Goal: Transaction & Acquisition: Purchase product/service

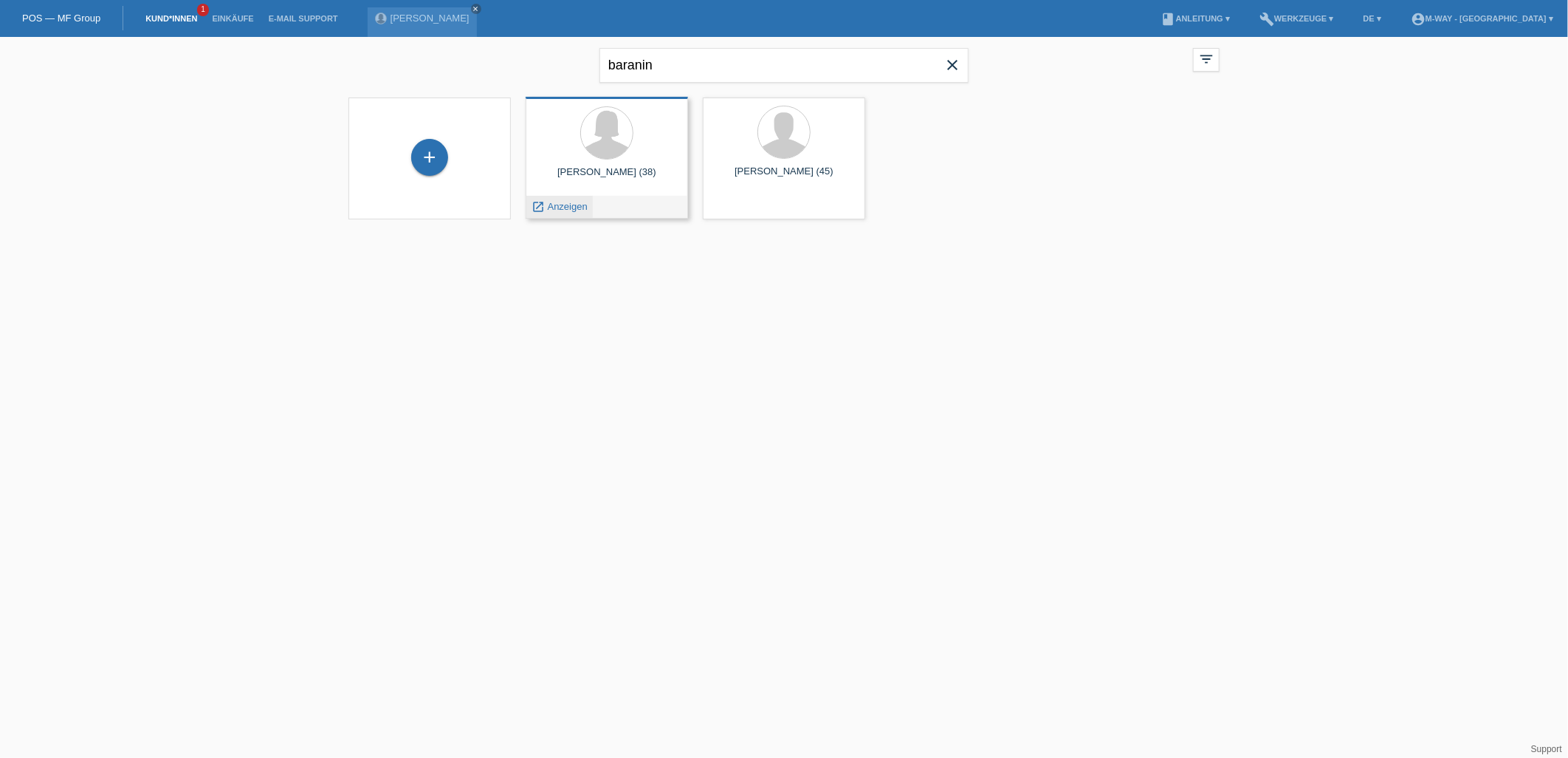
click at [560, 210] on span "Anzeigen" at bounding box center [567, 206] width 39 height 11
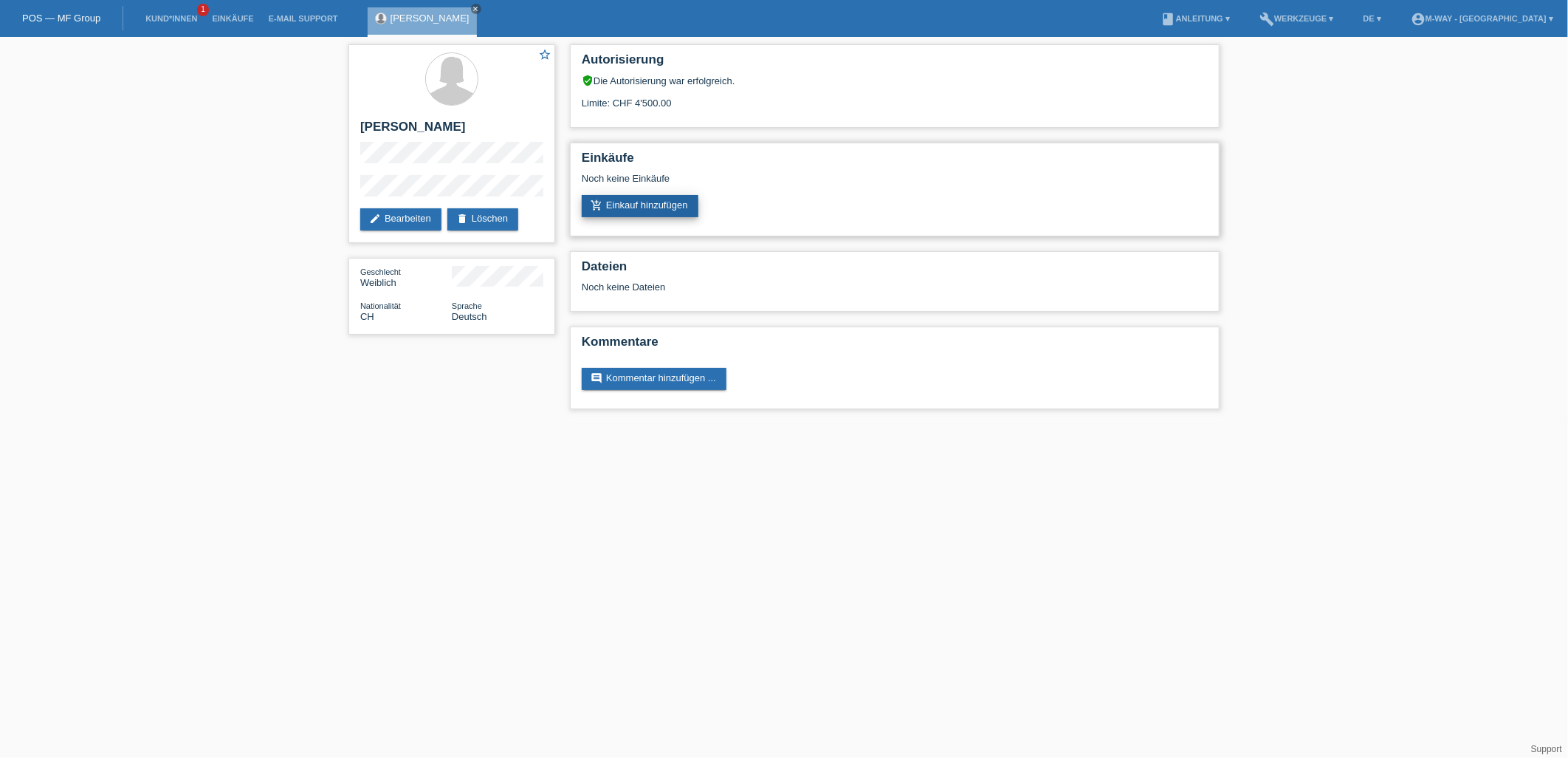
click at [643, 211] on link "add_shopping_cart Einkauf hinzufügen" at bounding box center [639, 206] width 117 height 22
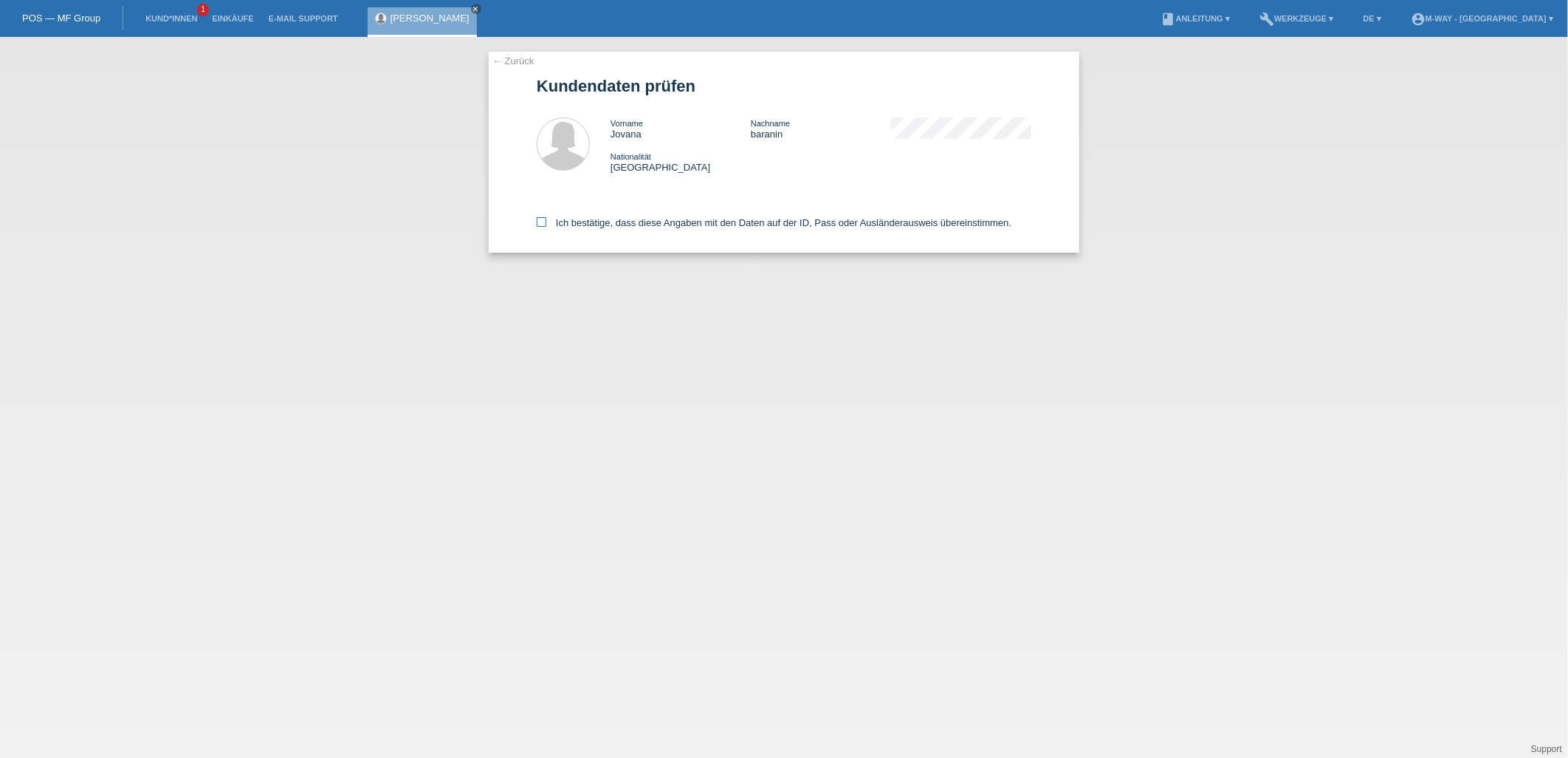
click at [541, 220] on icon at bounding box center [541, 222] width 9 height 9
click at [541, 220] on input "Ich bestätige, dass diese Angaben mit den Daten auf der ID, Pass oder Ausländer…" at bounding box center [541, 222] width 9 height 9
checkbox input "true"
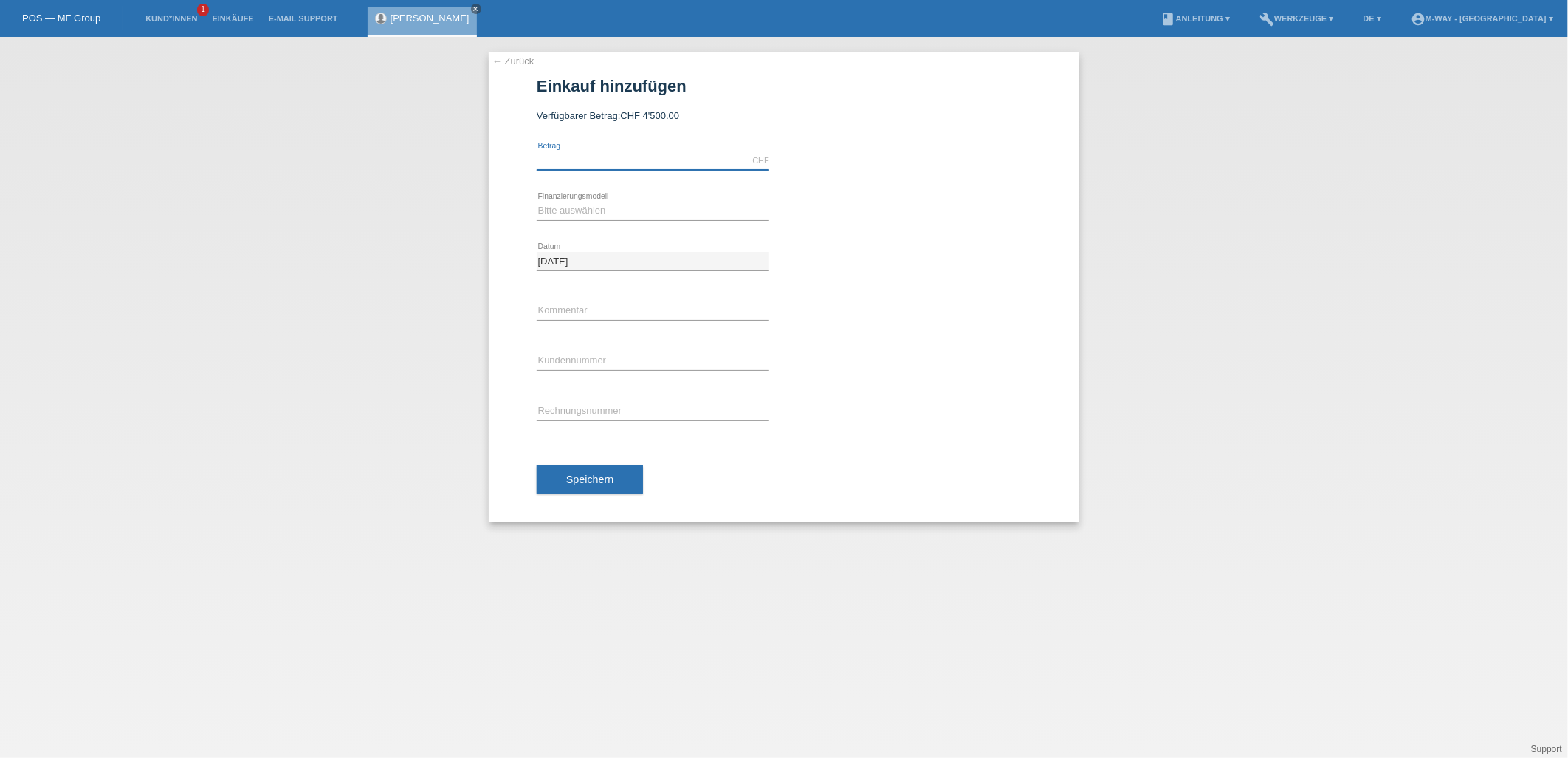
click at [580, 161] on input "text" at bounding box center [653, 161] width 233 height 18
type input "4500.00"
click at [554, 208] on select "Bitte auswählen Fixe Raten Kauf auf Rechnung mit Teilzahlungsoption" at bounding box center [653, 210] width 233 height 17
select select "77"
click at [537, 202] on select "Bitte auswählen Fixe Raten Kauf auf Rechnung mit Teilzahlungsoption" at bounding box center [653, 210] width 233 height 17
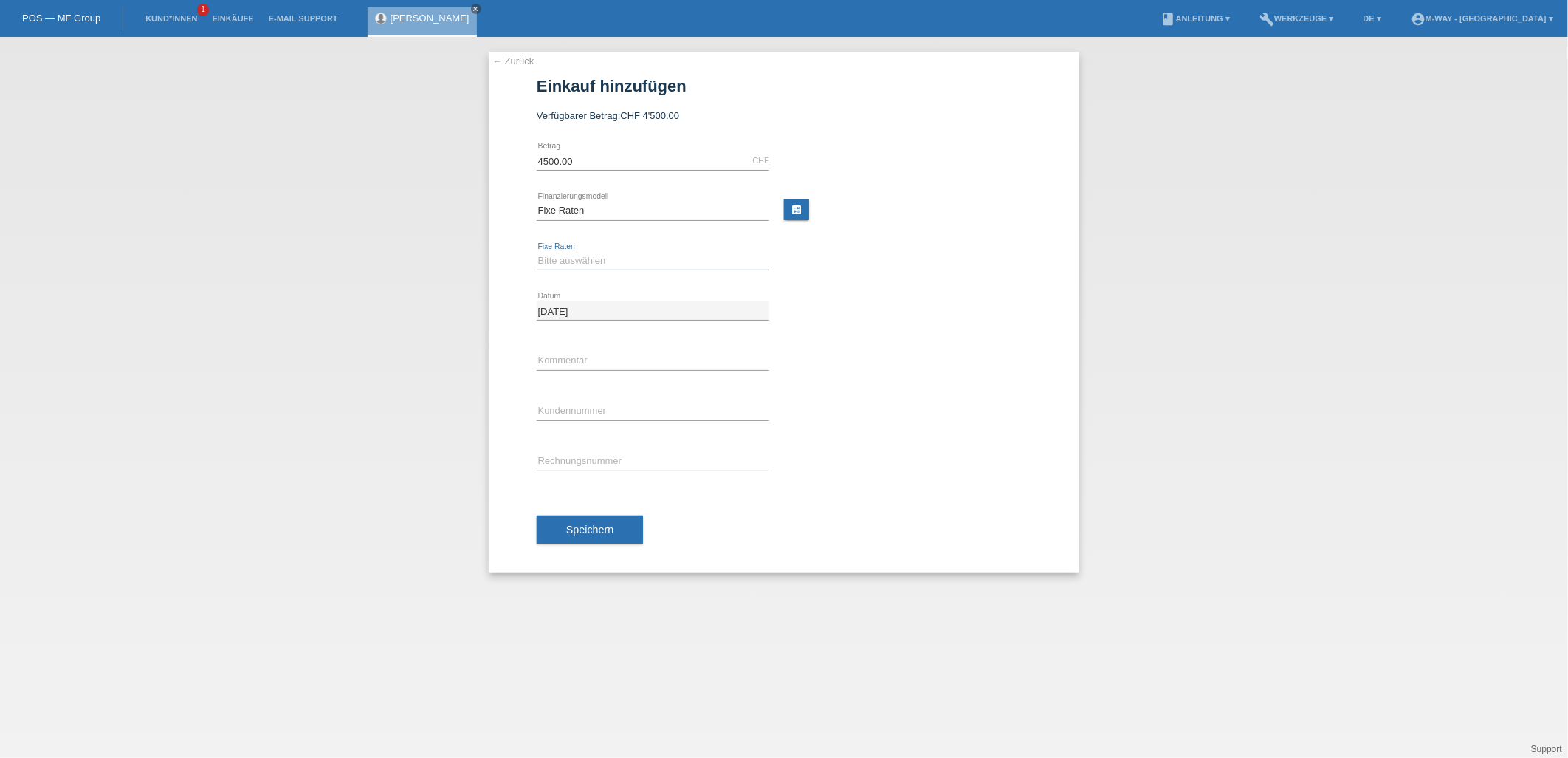
click at [618, 260] on select "Bitte auswählen 4 Raten 5 Raten 6 Raten 7 Raten 8 Raten 9 Raten 10 Raten 11 Rat…" at bounding box center [653, 260] width 233 height 17
select select "202"
click at [537, 251] on select "Bitte auswählen 4 Raten 5 Raten 6 Raten 7 Raten 8 Raten 9 Raten 10 Raten 11 Rat…" at bounding box center [653, 260] width 233 height 17
click at [586, 409] on input "text" at bounding box center [653, 411] width 233 height 18
type input "K383646"
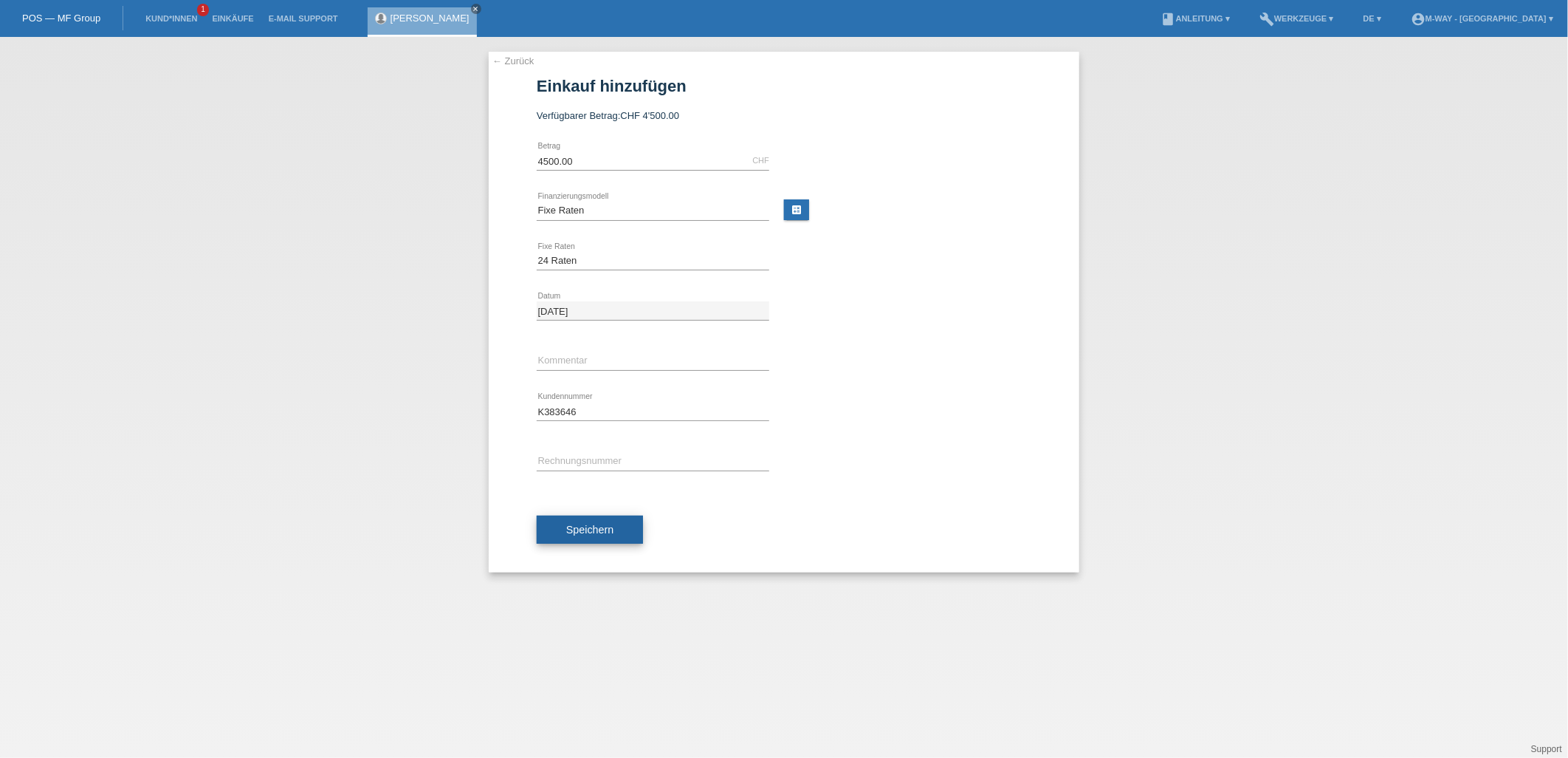
click at [578, 520] on button "Speichern" at bounding box center [590, 529] width 106 height 28
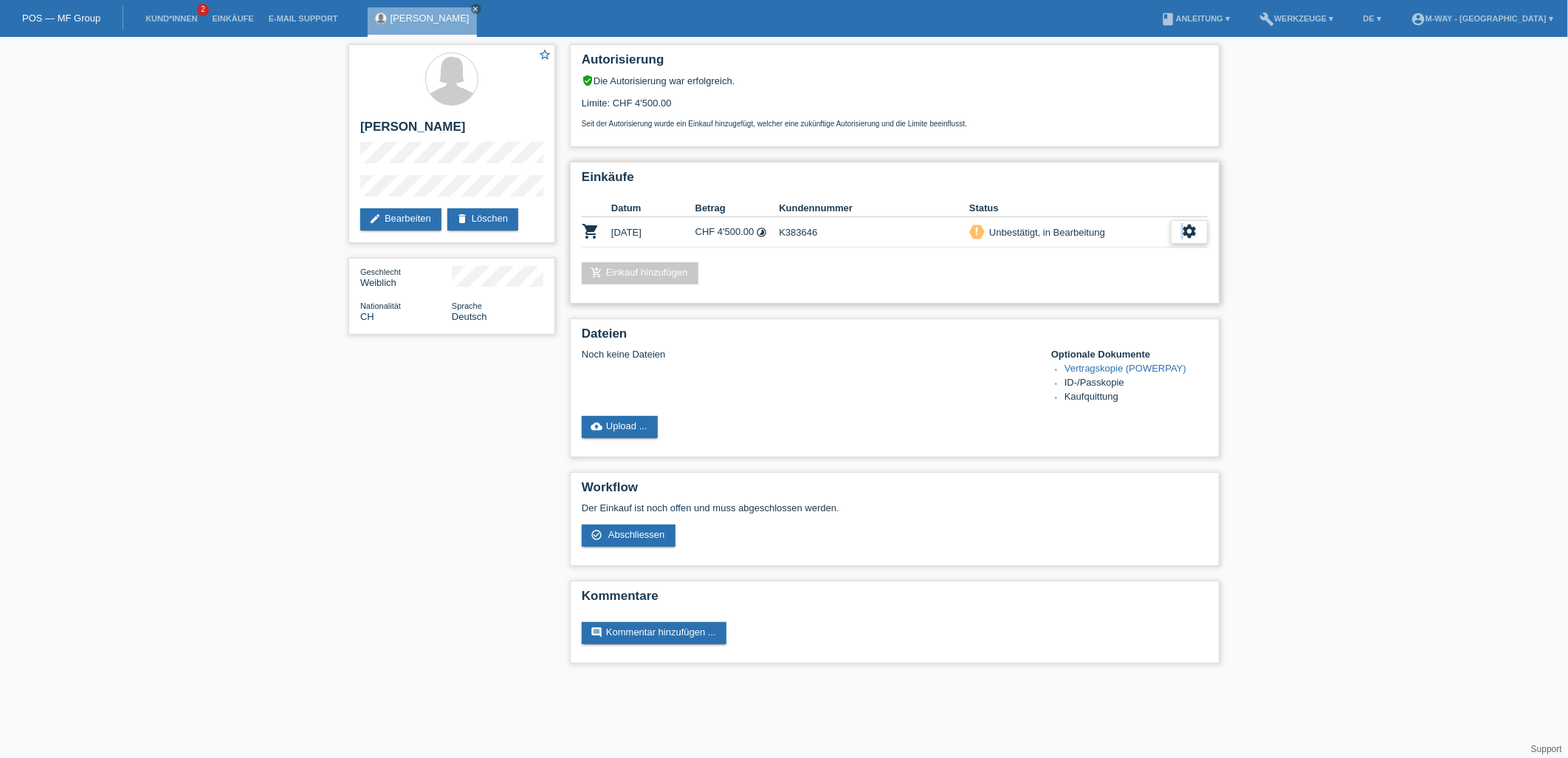
click at [1184, 225] on icon "settings" at bounding box center [1190, 231] width 17 height 17
click at [1067, 294] on span "Abschliessen" at bounding box center [1070, 295] width 61 height 17
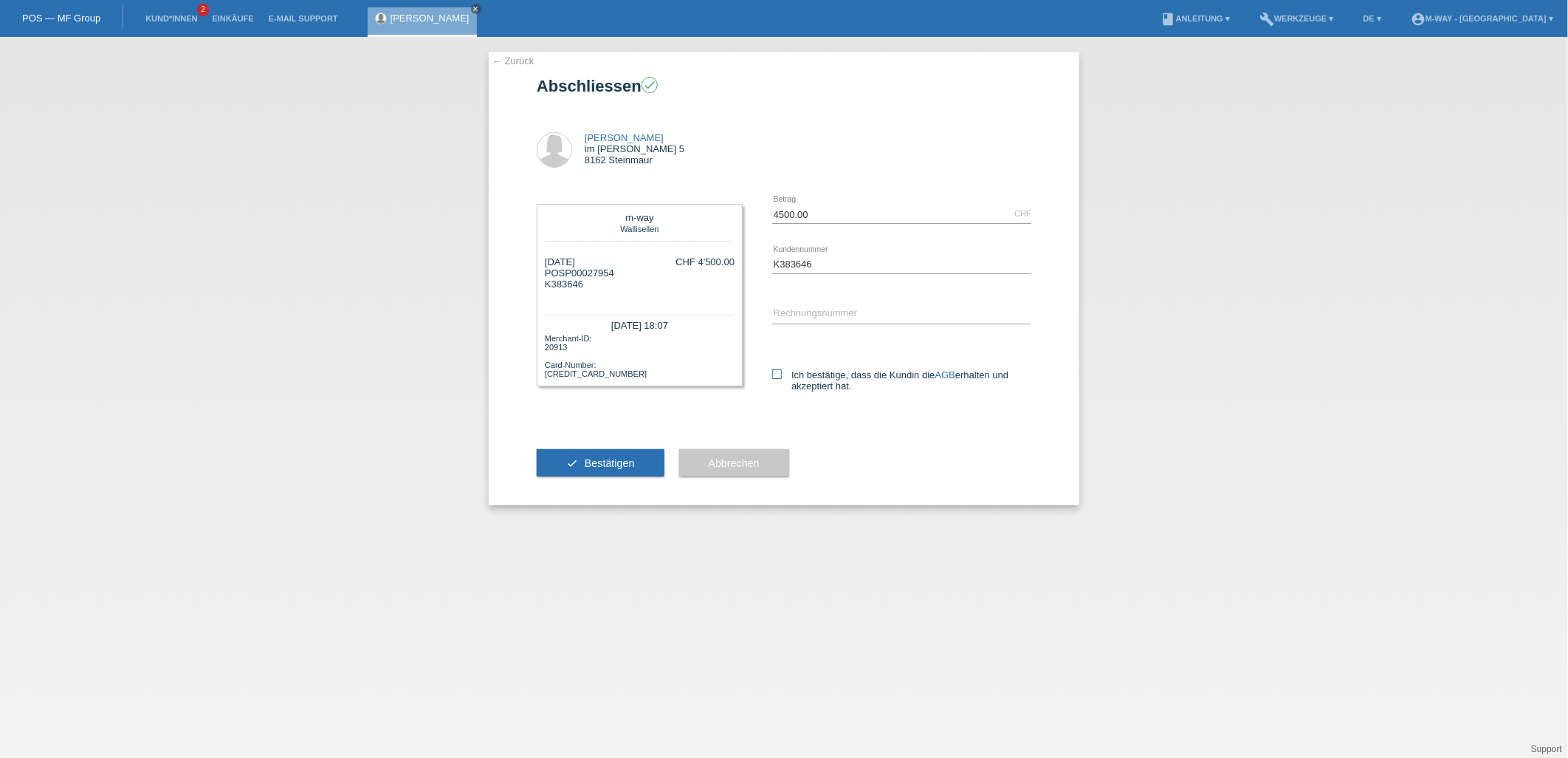
click at [783, 373] on label "Ich bestätige, dass die Kundin die AGB erhalten und akzeptiert hat." at bounding box center [902, 380] width 259 height 22
click at [782, 373] on input "Ich bestätige, dass die Kundin die AGB erhalten und akzeptiert hat." at bounding box center [777, 373] width 9 height 9
checkbox input "true"
click at [595, 454] on button "check Bestätigen" at bounding box center [600, 463] width 128 height 28
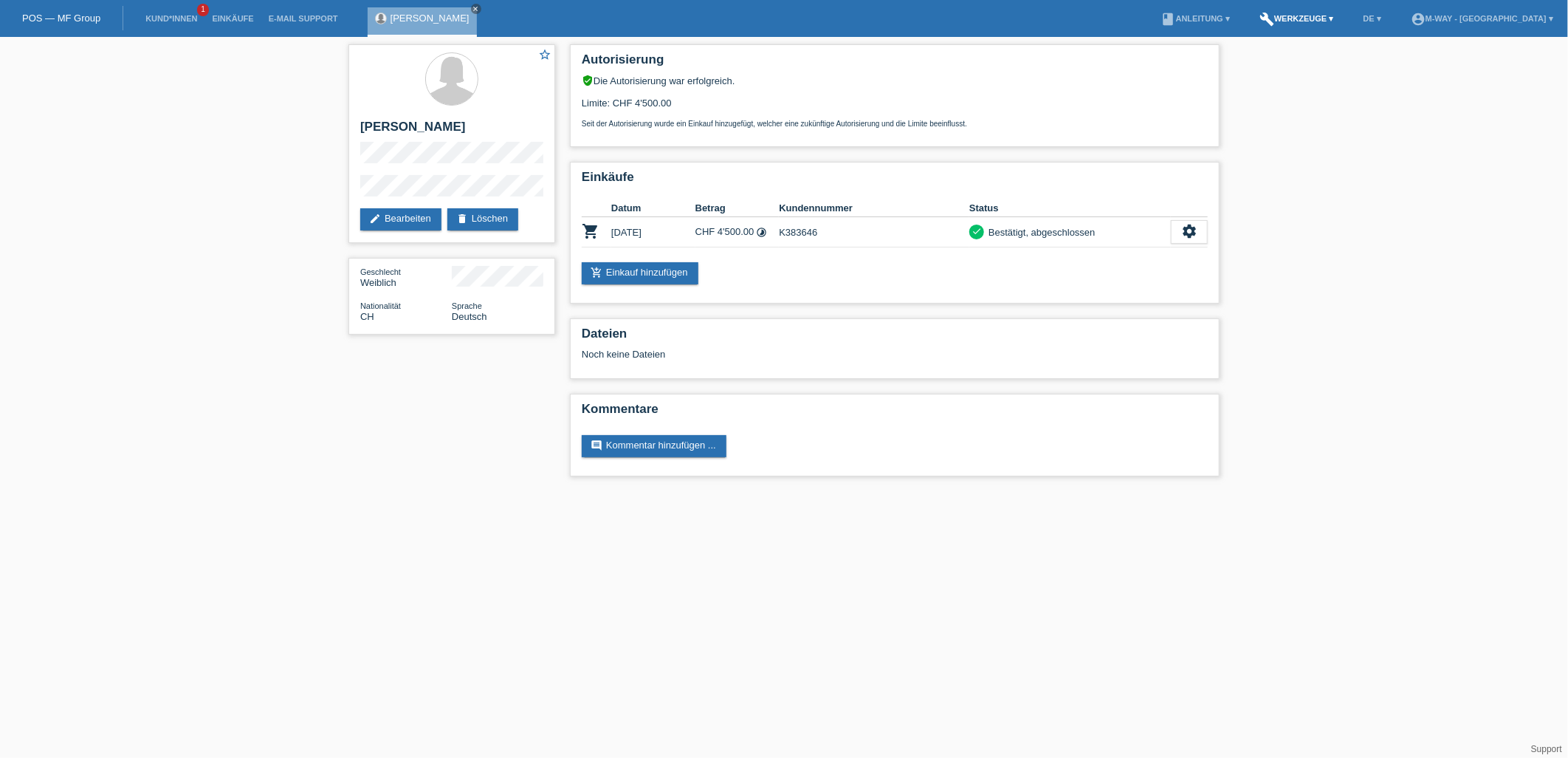
click at [1341, 21] on link "build Werkzeuge ▾" at bounding box center [1296, 18] width 89 height 9
click at [1357, 137] on div "star_border Jovana baranin edit Bearbeiten delete Löschen Geschlecht Weiblich N…" at bounding box center [784, 263] width 1568 height 454
click at [1175, 229] on div "settings" at bounding box center [1189, 232] width 37 height 24
click at [1106, 315] on span "Quittung herunterladen" at bounding box center [1135, 318] width 103 height 17
